Goal: Find specific page/section: Find specific page/section

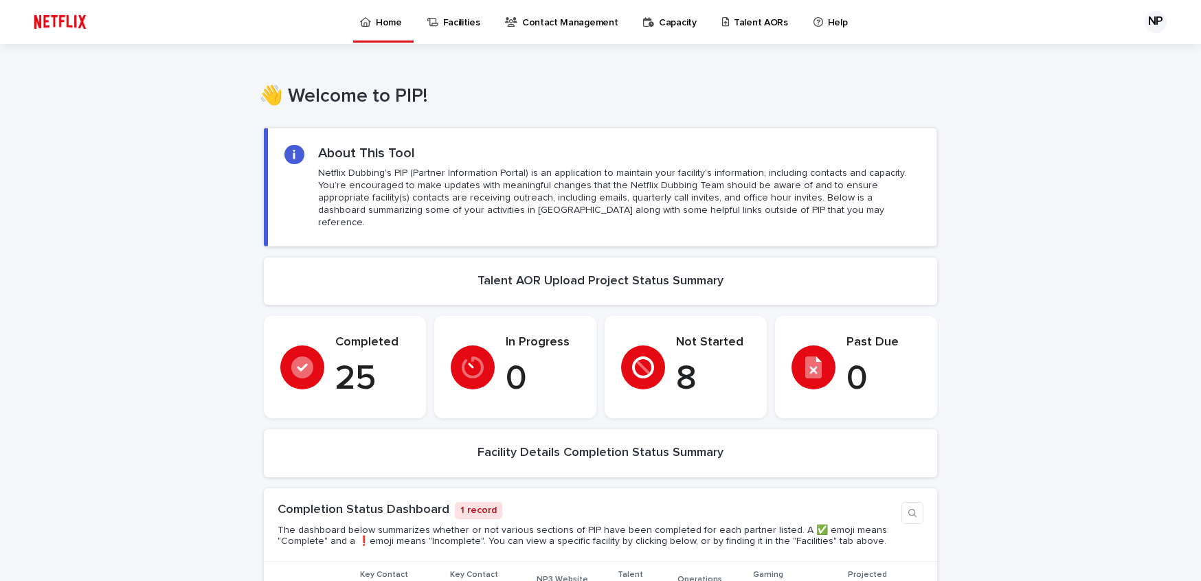
click at [734, 23] on p "Talent AORs" at bounding box center [761, 14] width 54 height 29
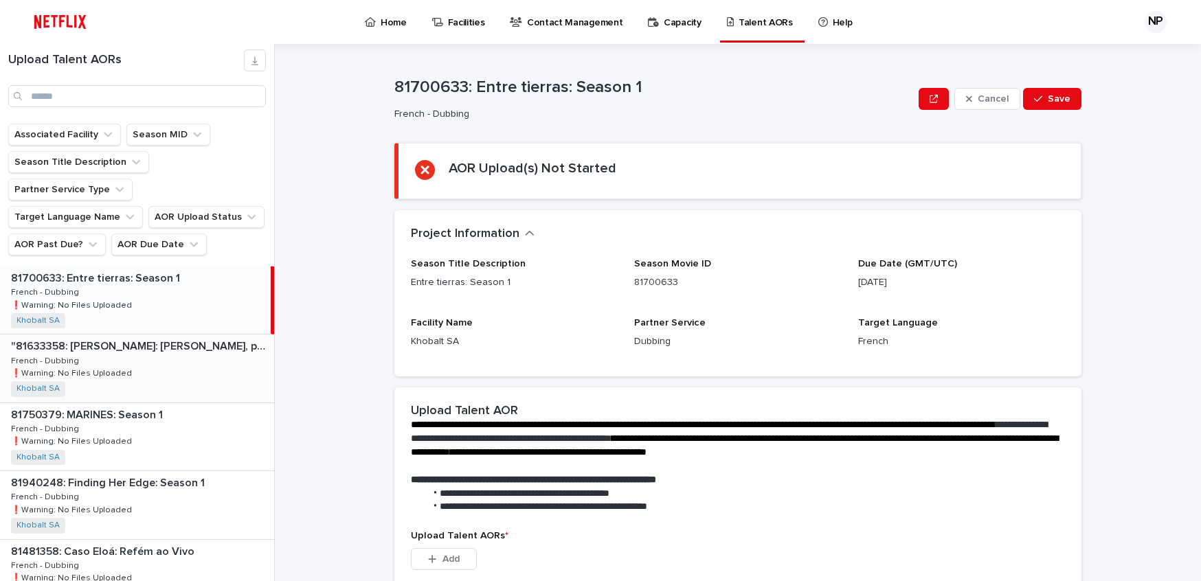
click at [161, 341] on div ""81633358: [PERSON_NAME]: [PERSON_NAME], puedo y quiero: Limited Series" "81633…" at bounding box center [137, 368] width 274 height 67
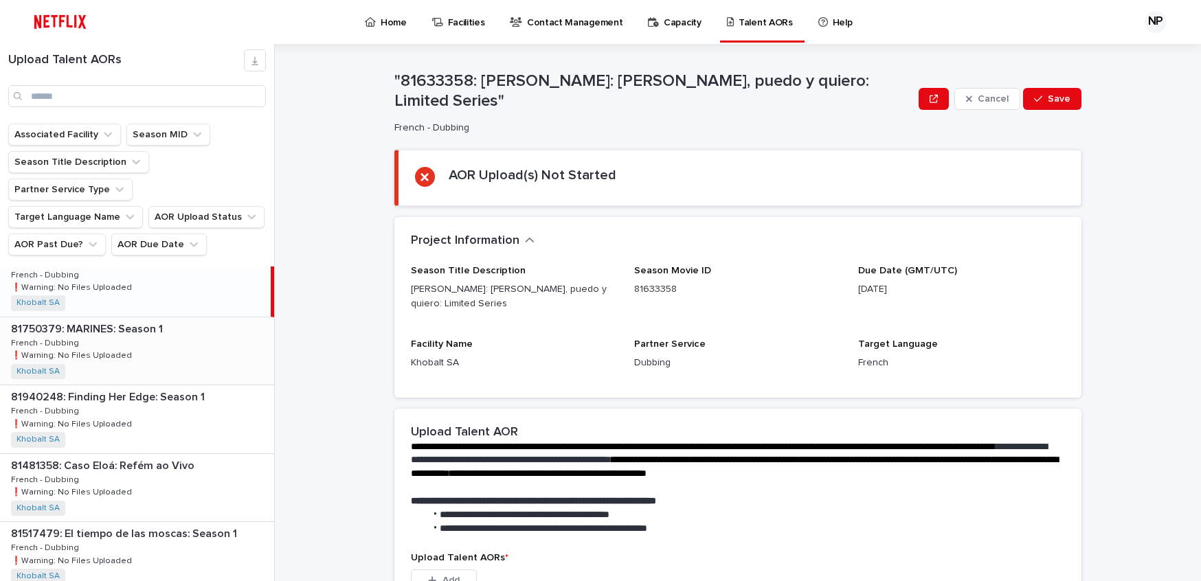
scroll to position [106, 0]
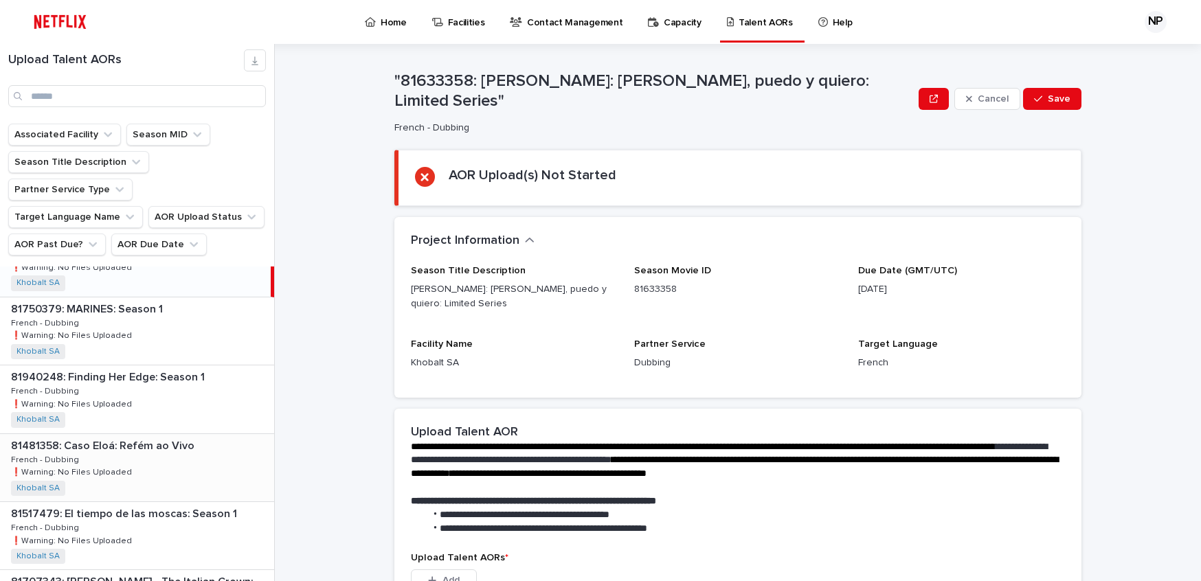
click at [148, 434] on div "81481358: Caso Eloá: Refém ao Vivo 81481358: Caso Eloá: Refém ao Vivo French - …" at bounding box center [137, 467] width 274 height 67
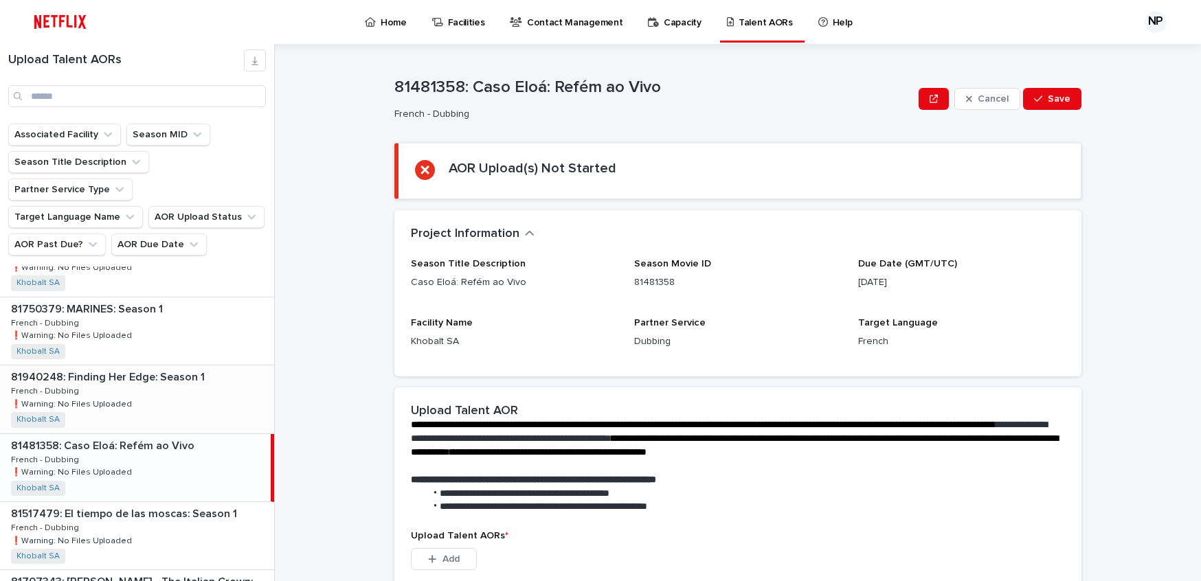
click at [161, 368] on p "81940248: Finding Her Edge: Season 1" at bounding box center [109, 376] width 196 height 16
drag, startPoint x: 150, startPoint y: 423, endPoint x: 168, endPoint y: 412, distance: 20.4
click at [150, 437] on p "81481358: Caso Eloá: Refém ao Vivo" at bounding box center [104, 445] width 186 height 16
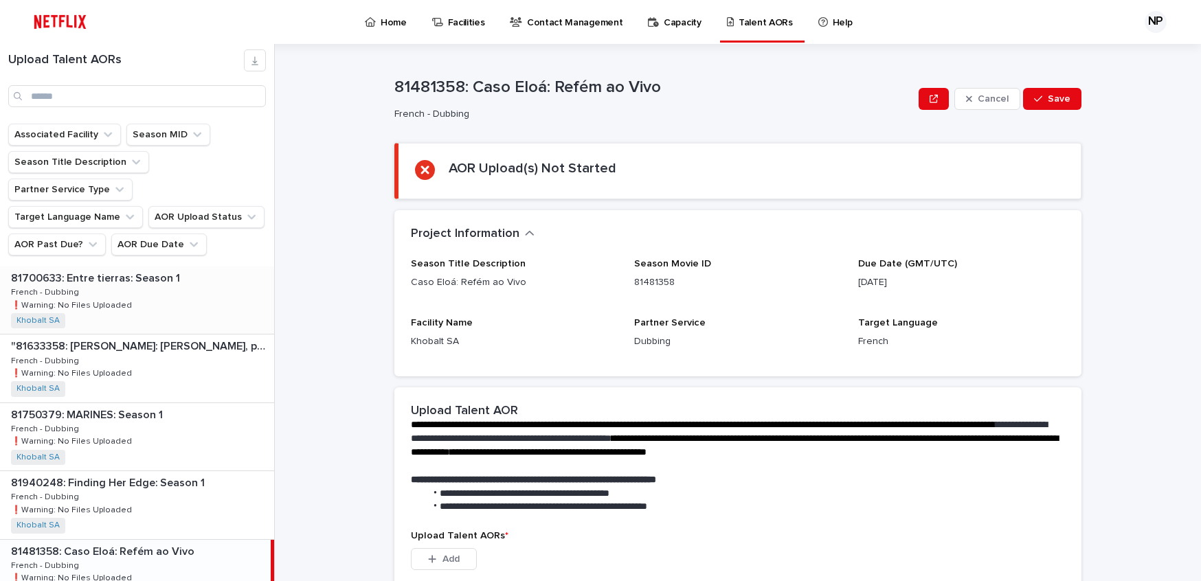
click at [140, 274] on div "81700633: Entre tierras: Season 1 81700633: Entre tierras: Season 1 French - Du…" at bounding box center [137, 300] width 274 height 67
